Goal: Task Accomplishment & Management: Manage account settings

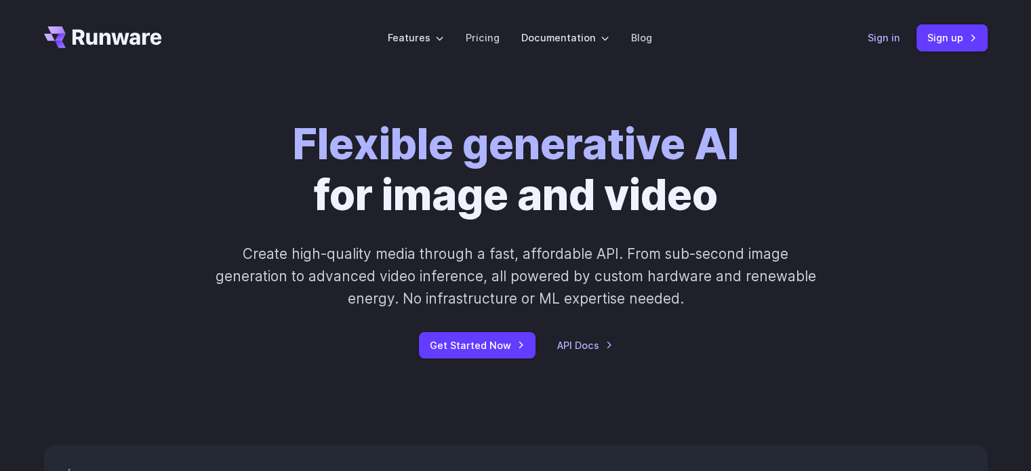
click at [873, 34] on link "Sign in" at bounding box center [884, 38] width 33 height 16
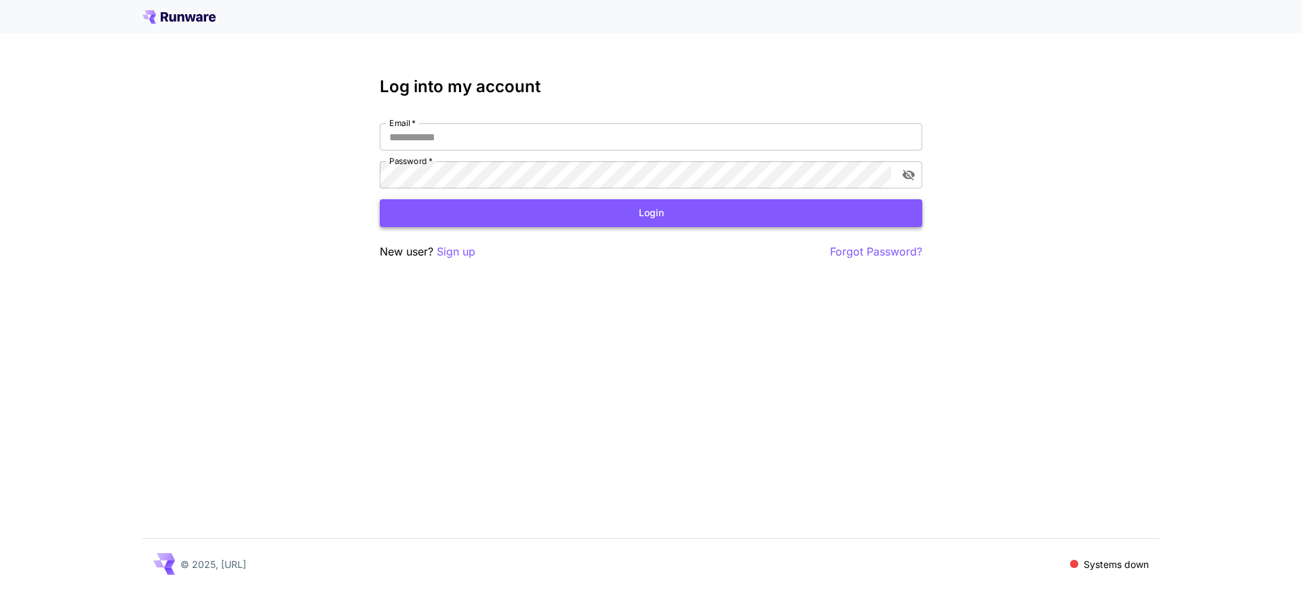
type input "**********"
click at [639, 200] on button "Login" at bounding box center [651, 213] width 542 height 28
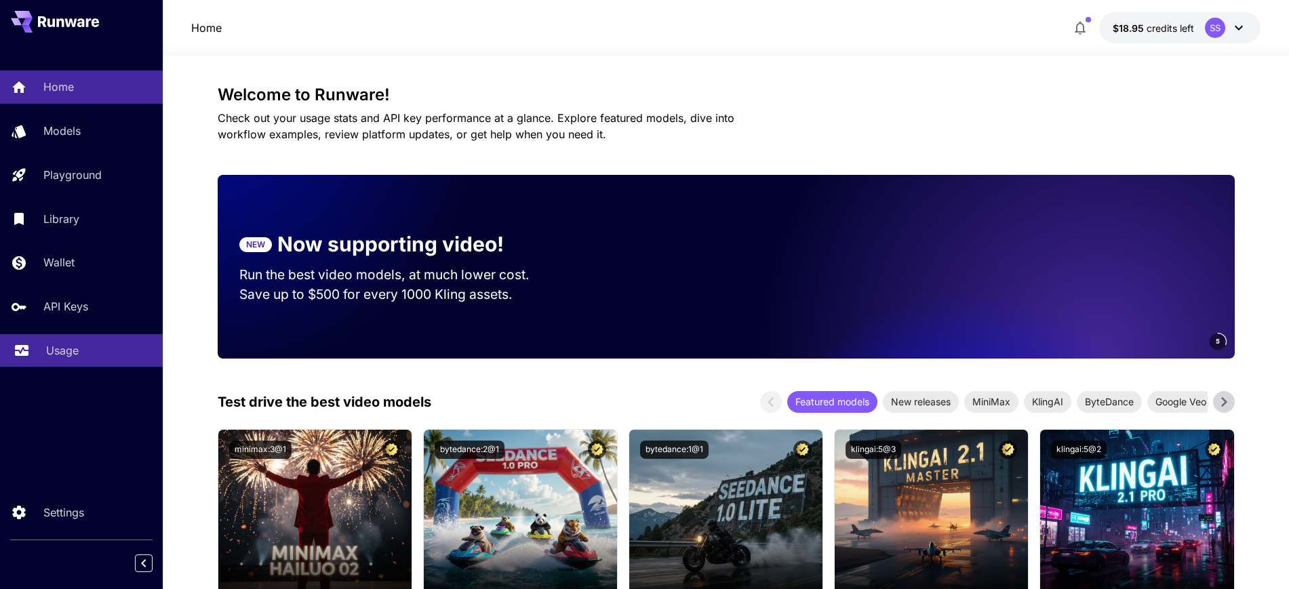
click at [71, 356] on p "Usage" at bounding box center [62, 350] width 33 height 16
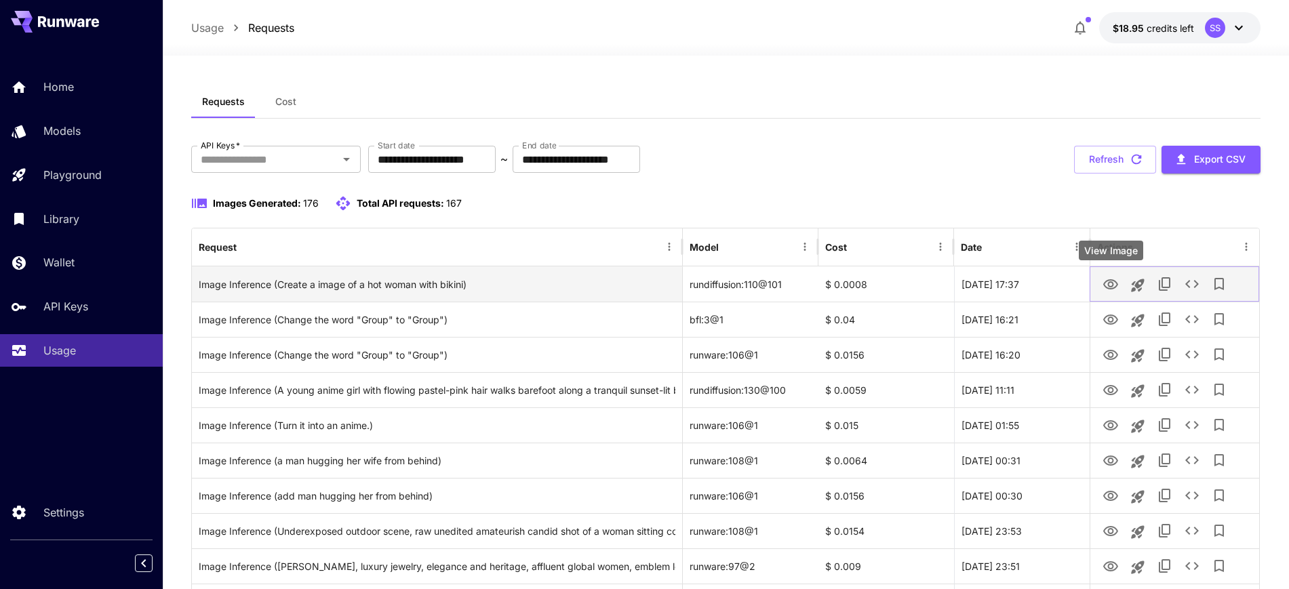
click at [1110, 287] on icon "View Image" at bounding box center [1110, 284] width 15 height 10
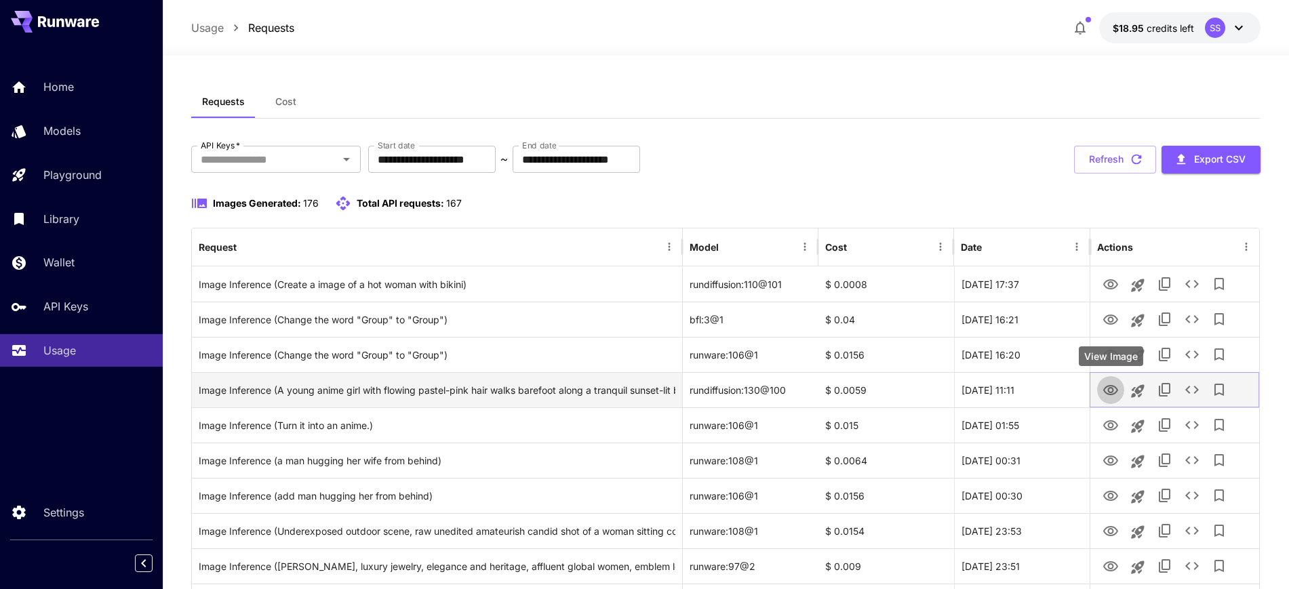
click at [1106, 385] on icon "View Image" at bounding box center [1110, 390] width 16 height 16
